Goal: Transaction & Acquisition: Book appointment/travel/reservation

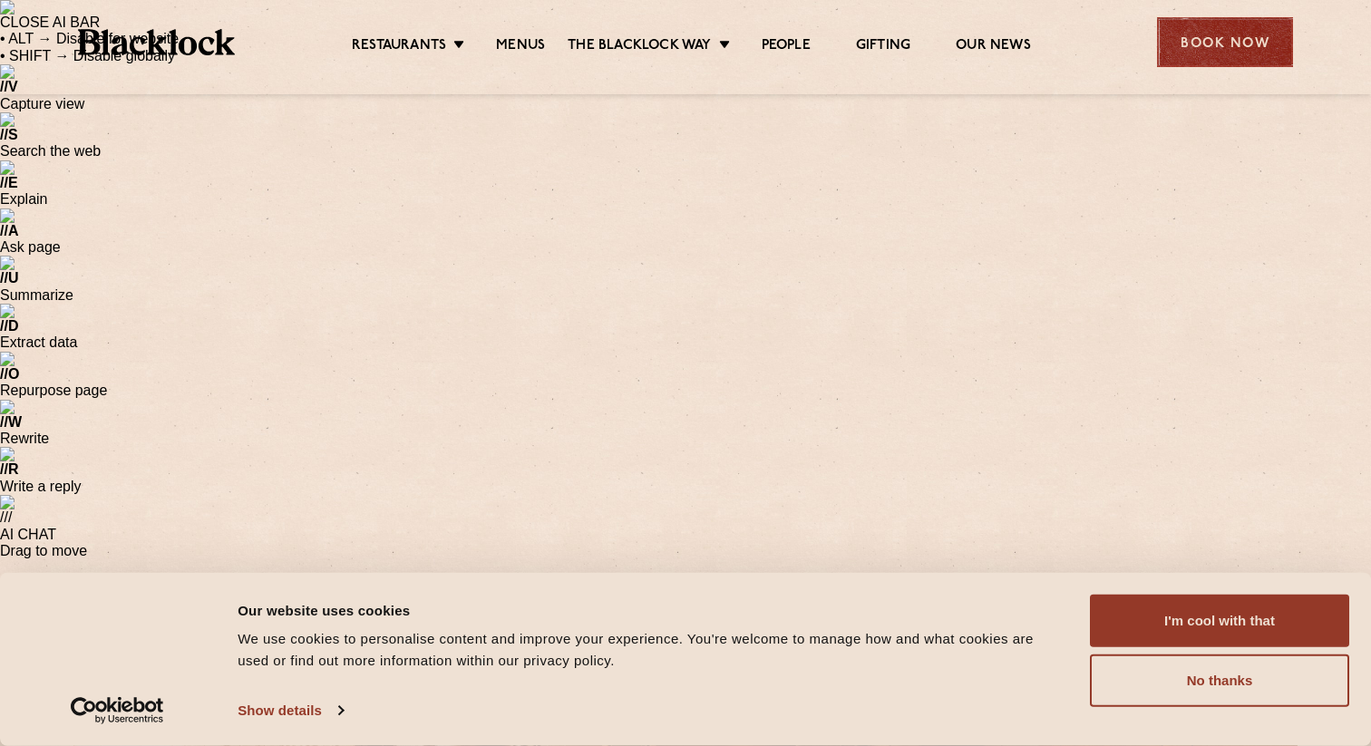
click at [1220, 35] on div "Book Now" at bounding box center [1225, 42] width 136 height 50
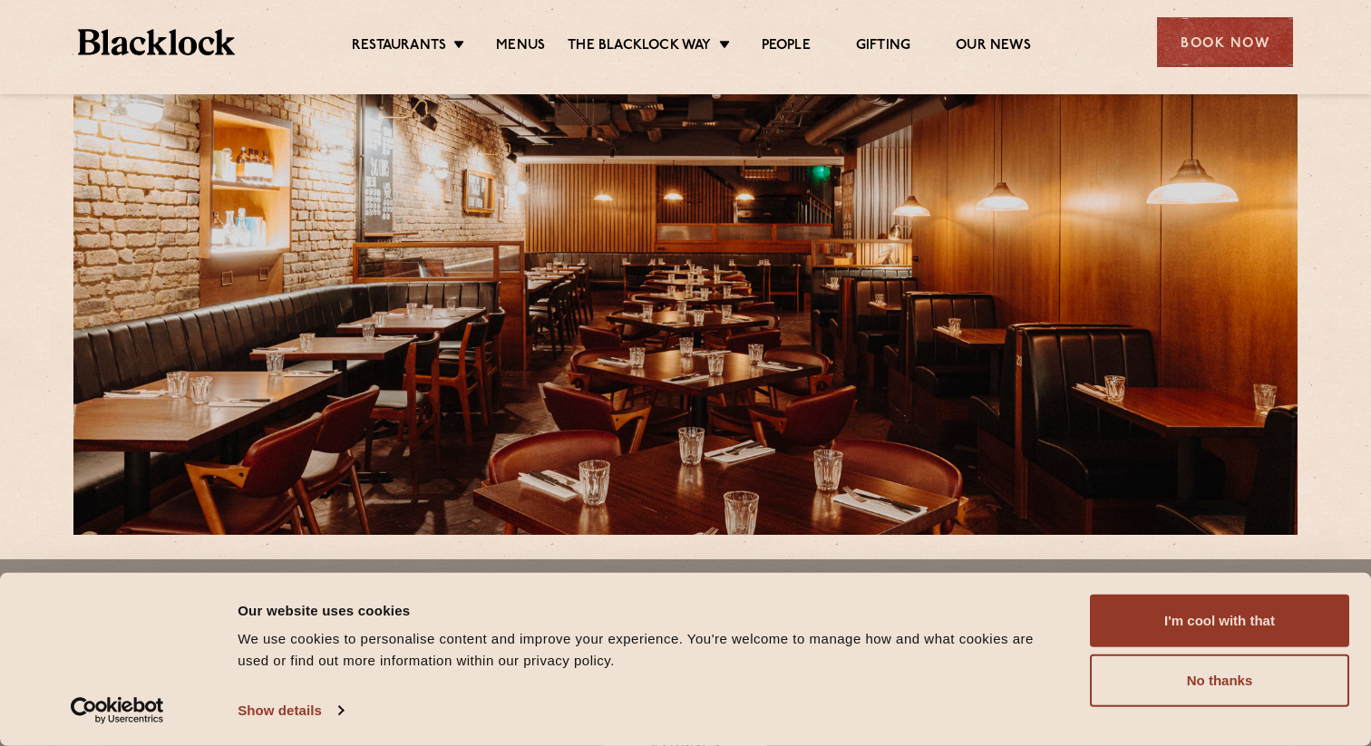
scroll to position [678, 0]
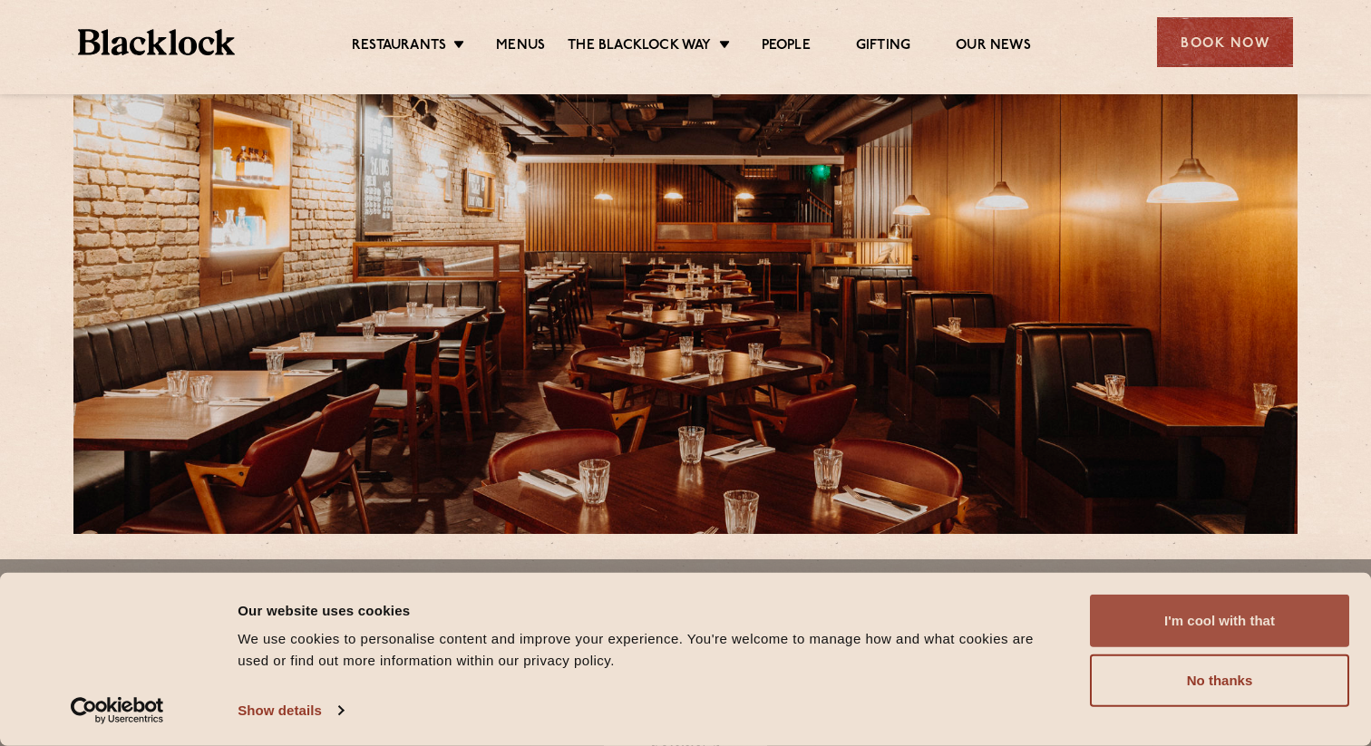
click at [1294, 617] on button "I'm cool with that" at bounding box center [1219, 621] width 259 height 53
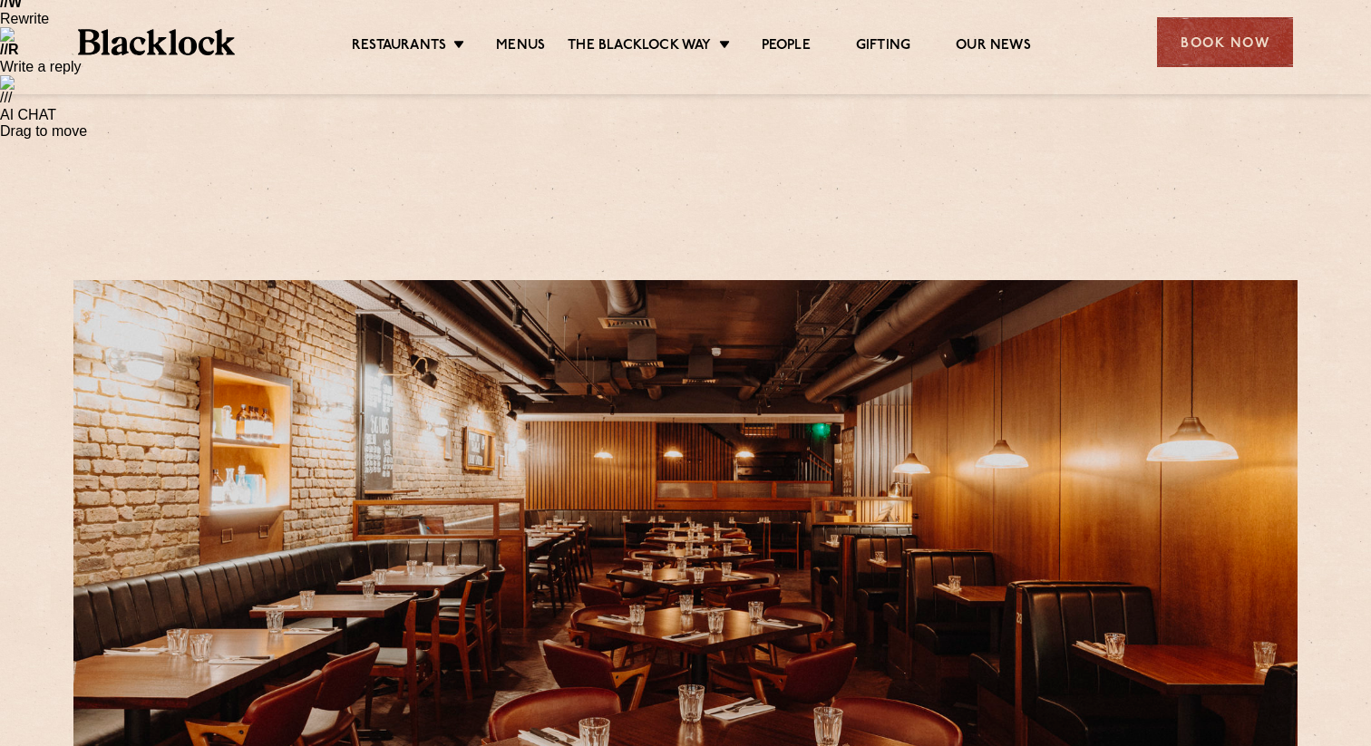
scroll to position [0, 0]
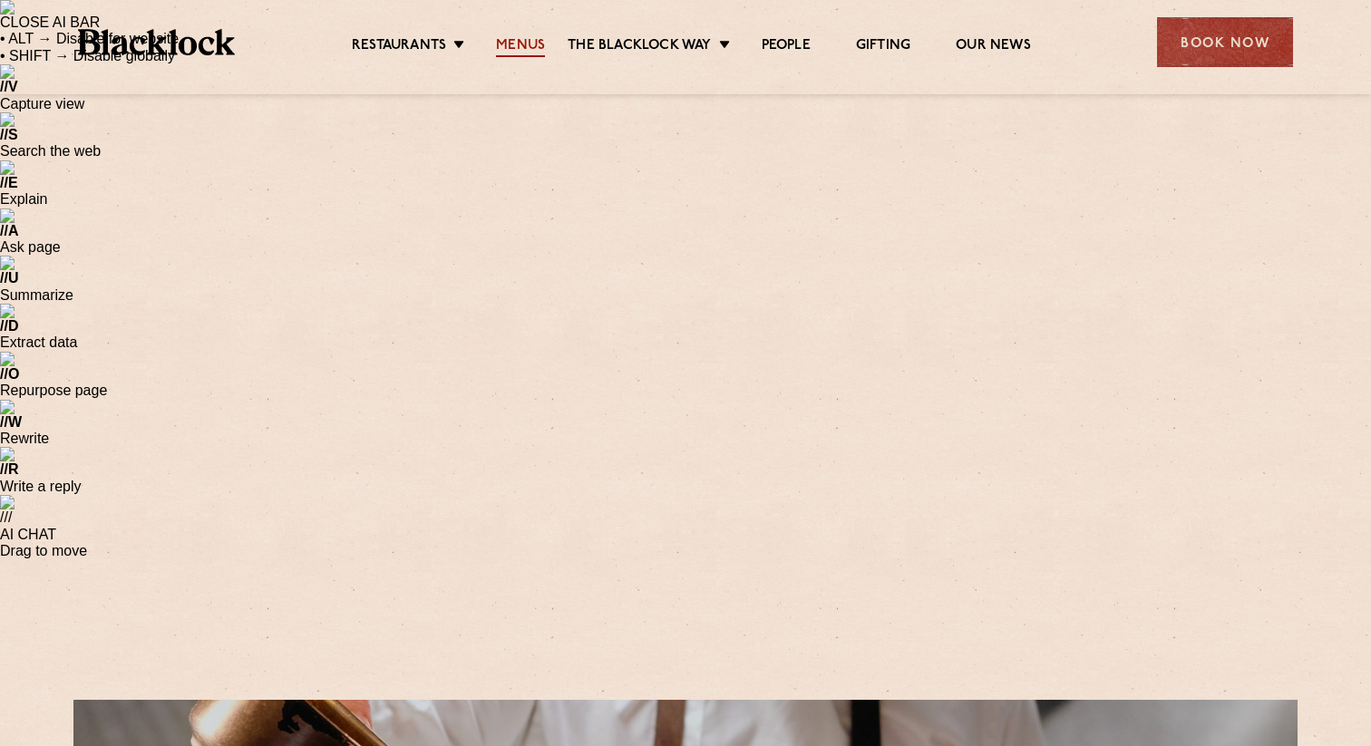
click at [527, 51] on link "Menus" at bounding box center [520, 47] width 49 height 20
click at [528, 51] on link "Menus" at bounding box center [520, 47] width 49 height 20
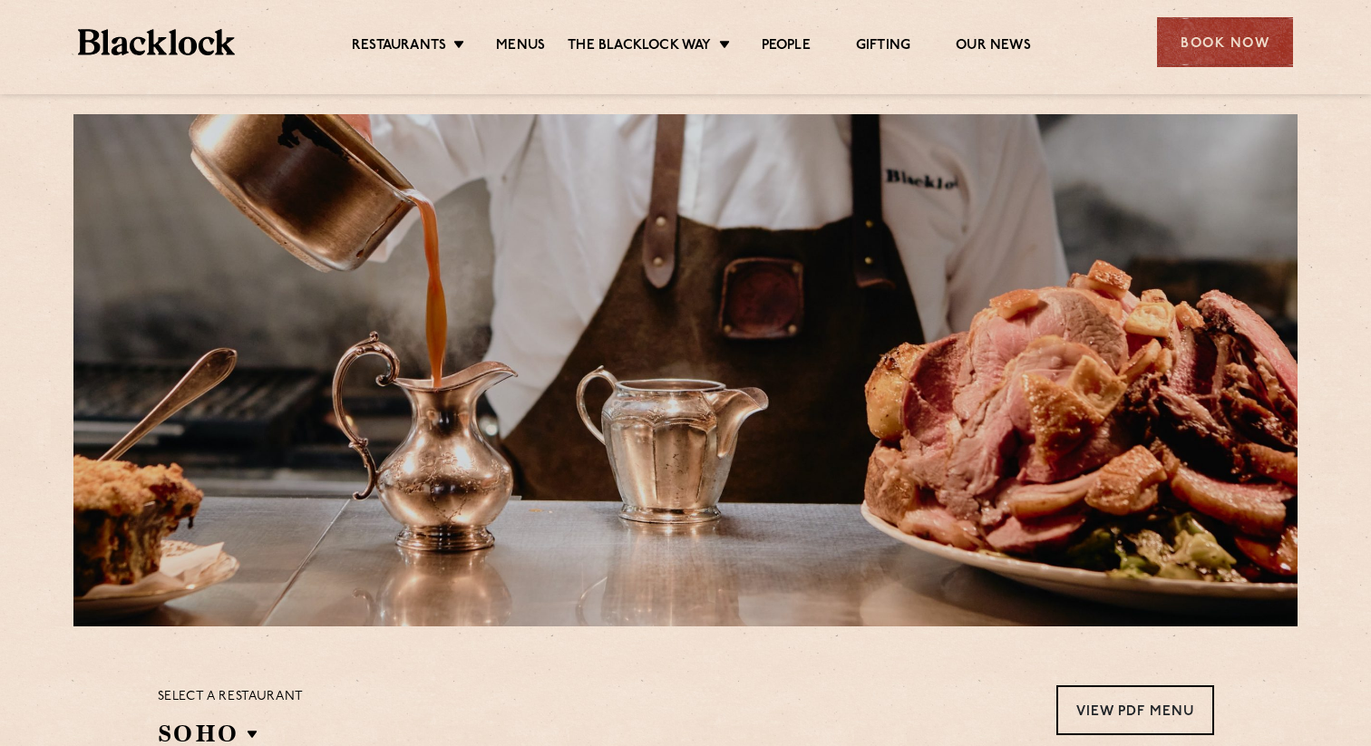
scroll to position [601, 0]
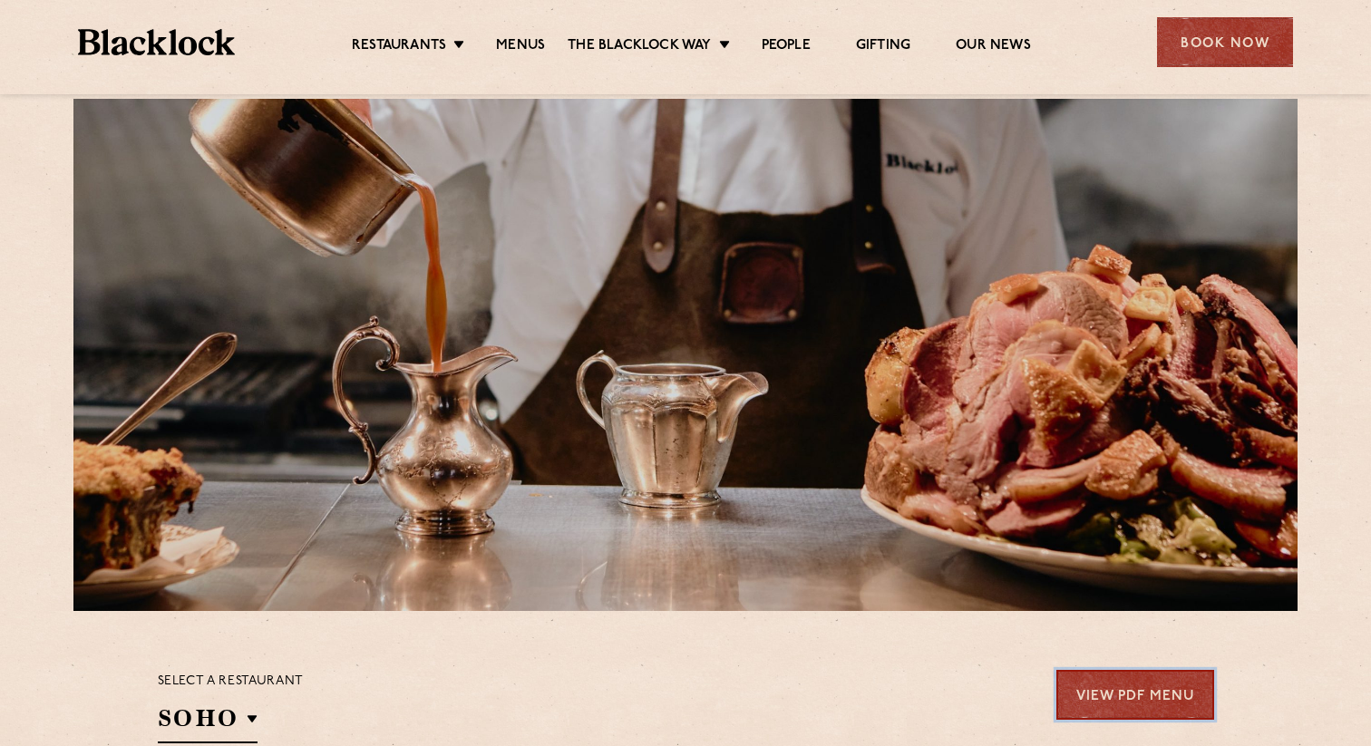
click at [1095, 670] on link "View PDF Menu" at bounding box center [1135, 695] width 158 height 50
